Goal: Complete application form

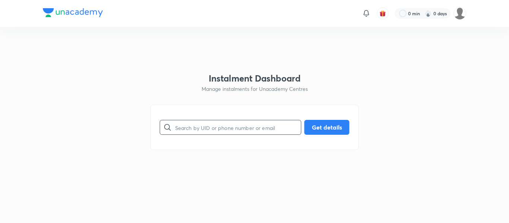
click at [211, 130] on input "text" at bounding box center [238, 127] width 126 height 19
paste input "[EMAIL_ADDRESS][DOMAIN_NAME]"
type input "[EMAIL_ADDRESS][DOMAIN_NAME]"
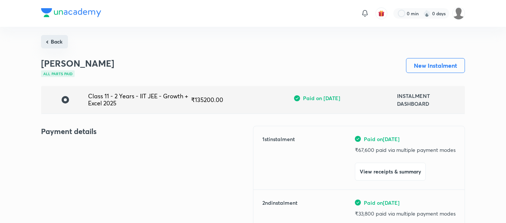
click at [62, 47] on button "Back" at bounding box center [54, 41] width 27 height 13
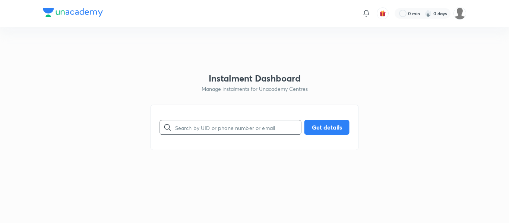
click at [215, 130] on input "text" at bounding box center [238, 127] width 126 height 19
paste input "[EMAIL_ADDRESS][DOMAIN_NAME]"
type input "[EMAIL_ADDRESS][DOMAIN_NAME]"
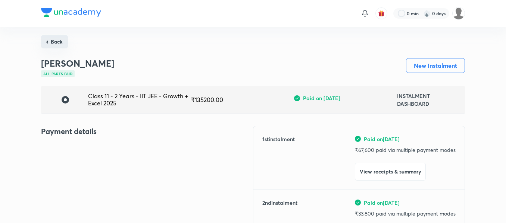
click at [49, 38] on button "Back" at bounding box center [54, 41] width 27 height 13
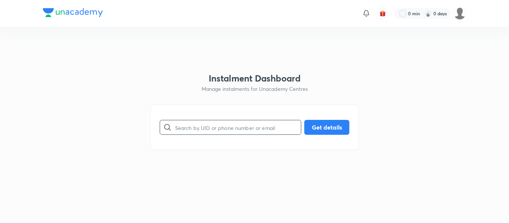
click at [233, 125] on input "text" at bounding box center [238, 127] width 126 height 19
paste input "[EMAIL_ADDRESS][DOMAIN_NAME]"
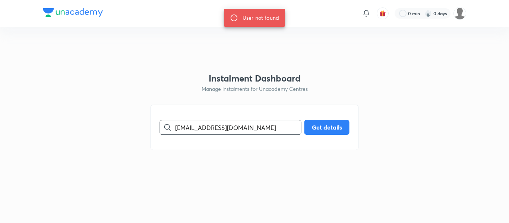
paste input "8080227174"
type input "8080227174"
